Goal: Find specific page/section

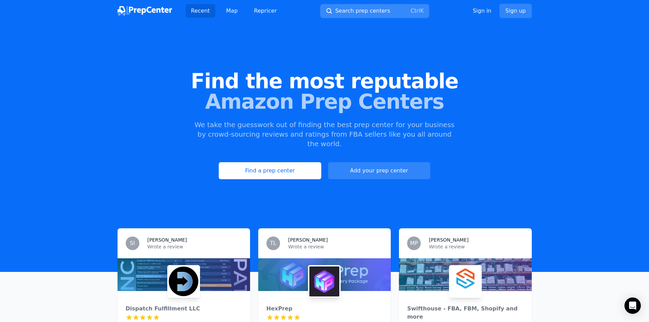
click at [366, 12] on span "Search prep centers" at bounding box center [362, 11] width 55 height 8
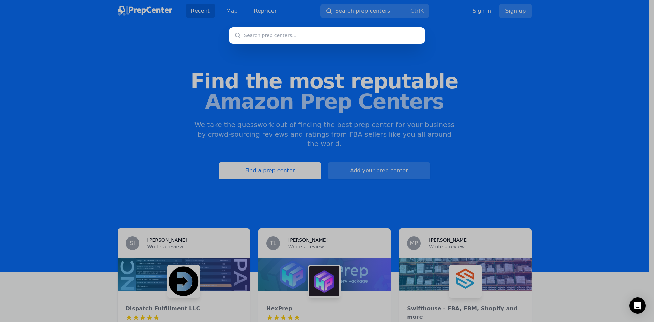
click at [204, 63] on div at bounding box center [327, 161] width 654 height 322
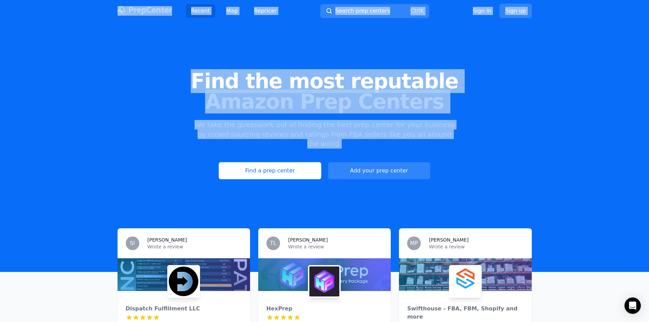
drag, startPoint x: 94, startPoint y: 11, endPoint x: 585, endPoint y: 127, distance: 504.8
drag, startPoint x: 585, startPoint y: 127, endPoint x: 295, endPoint y: 108, distance: 290.2
click at [585, 126] on div "Find the most reputable Amazon Prep Centers We take the guesswork out of findin…" at bounding box center [324, 125] width 649 height 185
click at [203, 75] on span "Find the most reputable" at bounding box center [324, 81] width 627 height 20
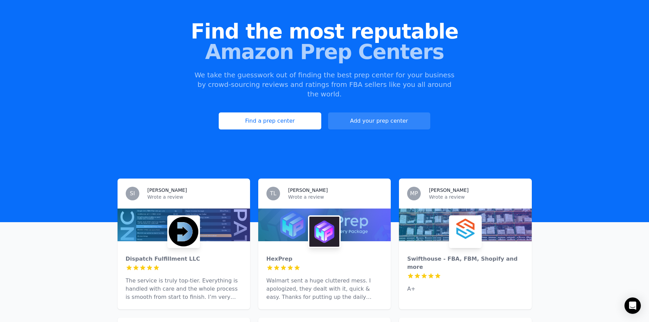
scroll to position [102, 0]
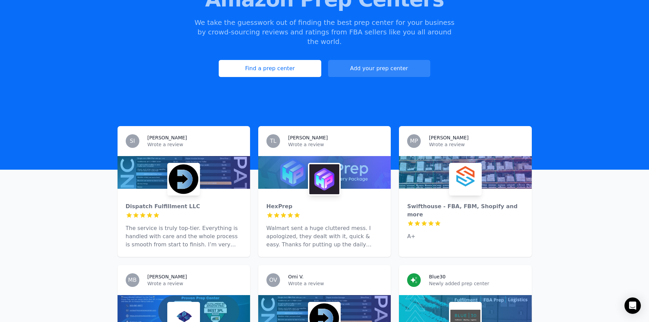
drag, startPoint x: 77, startPoint y: 252, endPoint x: 577, endPoint y: 243, distance: 500.6
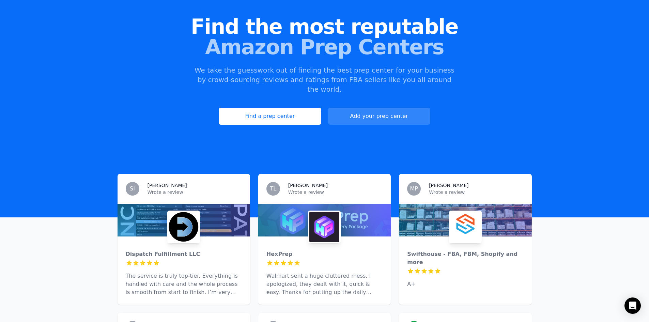
scroll to position [136, 0]
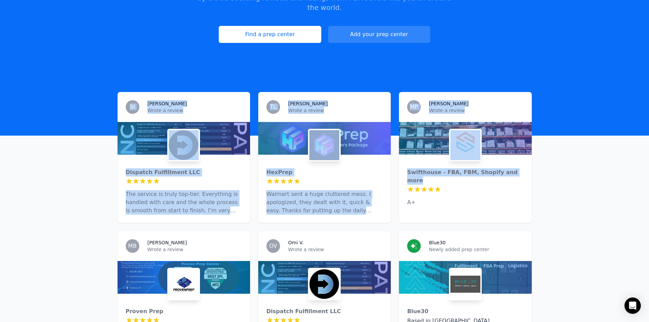
drag, startPoint x: 74, startPoint y: 107, endPoint x: 611, endPoint y: 156, distance: 539.2
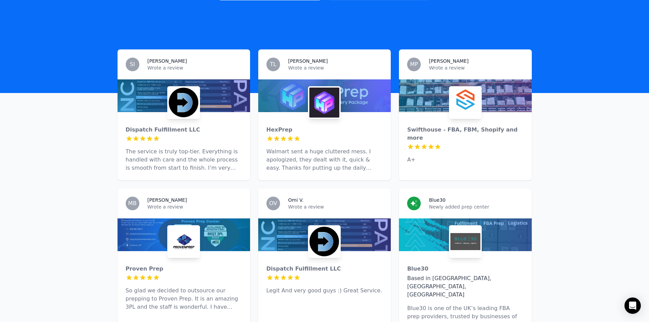
scroll to position [204, 0]
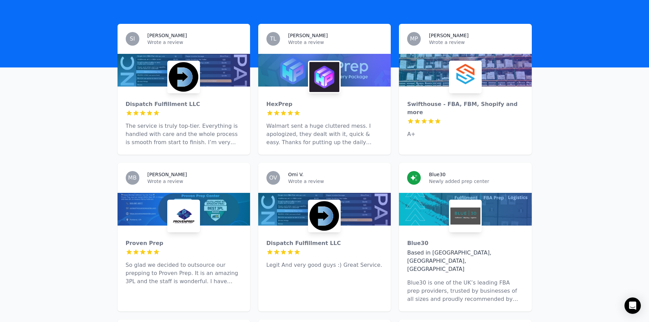
drag, startPoint x: 89, startPoint y: 155, endPoint x: 537, endPoint y: 147, distance: 448.4
